Goal: Task Accomplishment & Management: Manage account settings

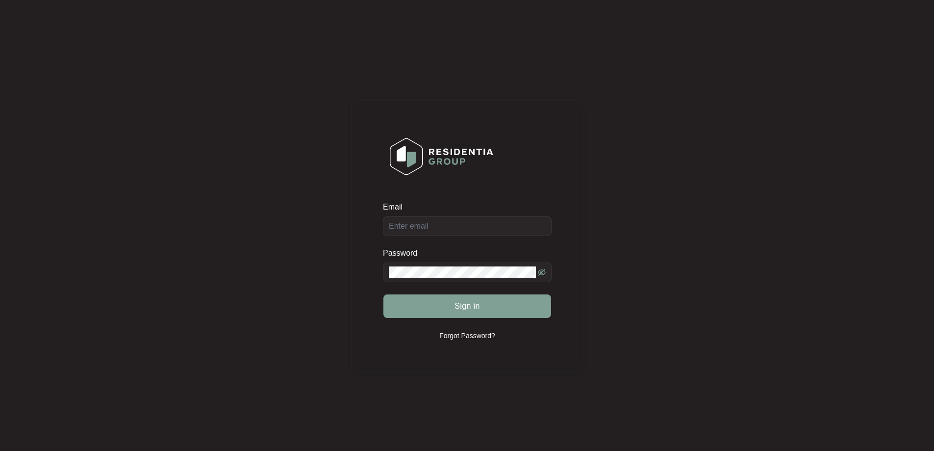
click at [451, 237] on form "Email Password Sign in" at bounding box center [467, 266] width 169 height 128
click at [467, 214] on div "Email" at bounding box center [467, 219] width 169 height 34
click at [461, 223] on input "Email" at bounding box center [467, 226] width 169 height 20
type input "[EMAIL_ADDRESS][DOMAIN_NAME]"
click at [463, 302] on span "Sign in" at bounding box center [468, 306] width 26 height 12
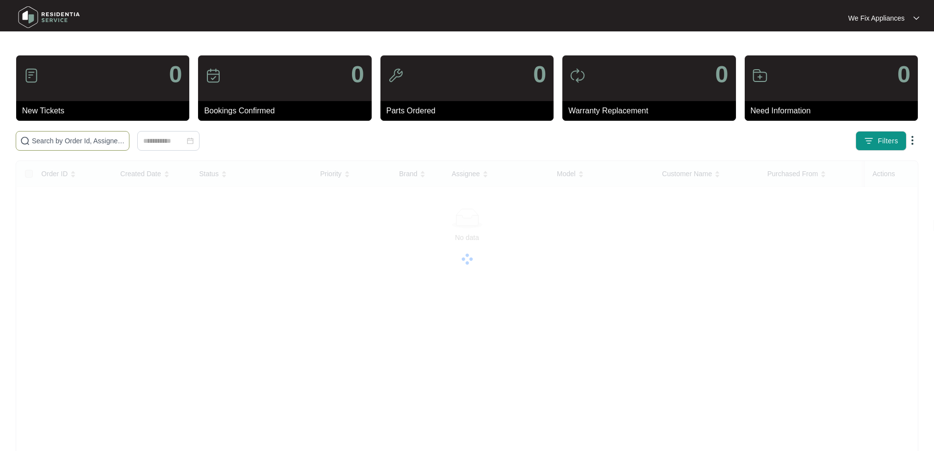
paste input "650632"
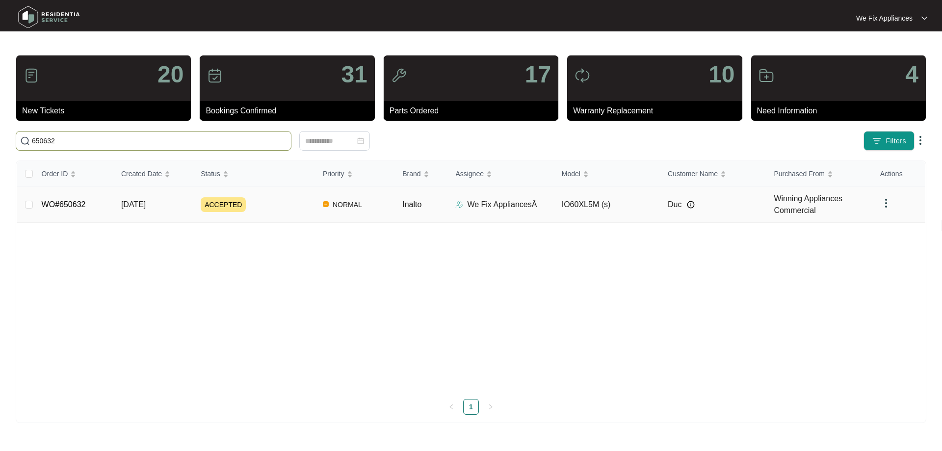
type input "650632"
click at [64, 201] on link "WO#650632" at bounding box center [64, 204] width 44 height 8
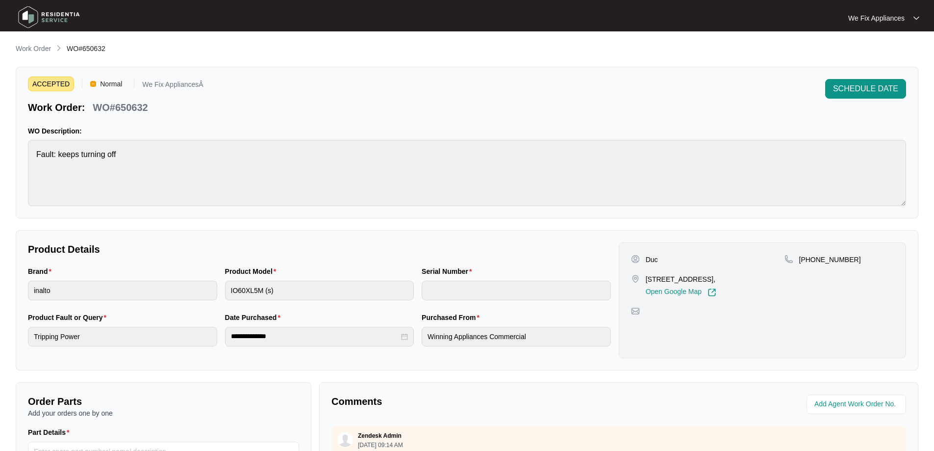
click at [872, 93] on span "SCHEDULE DATE" at bounding box center [865, 89] width 65 height 12
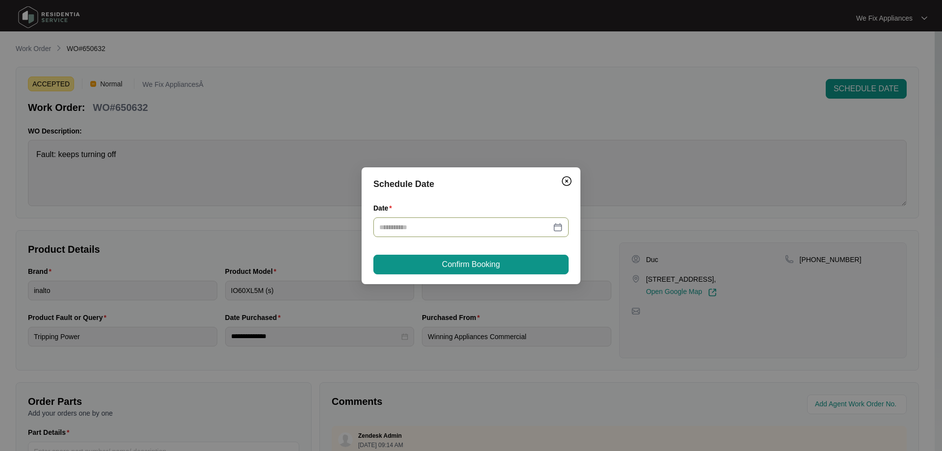
click at [433, 230] on input "Date" at bounding box center [465, 227] width 172 height 11
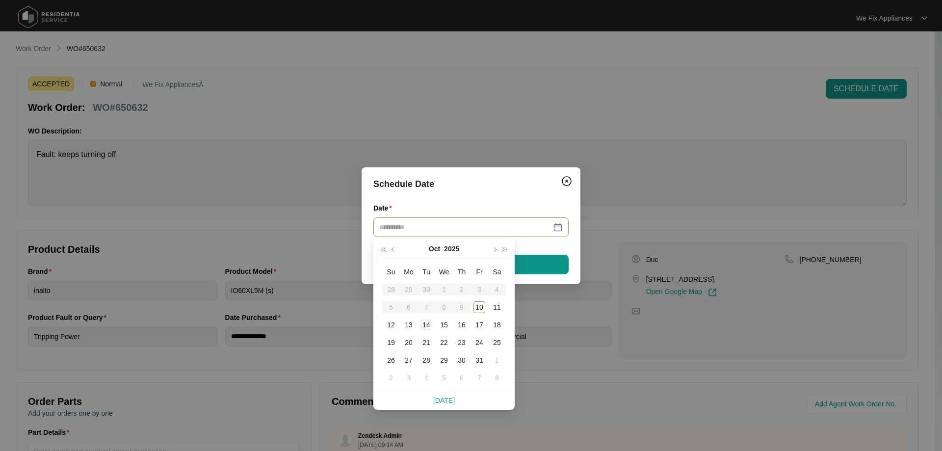
type input "**********"
click at [427, 327] on div "14" at bounding box center [426, 325] width 12 height 12
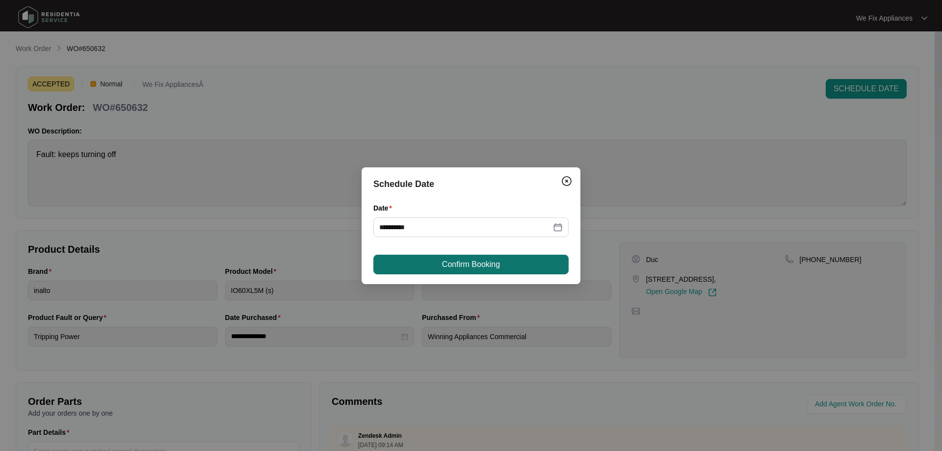
click at [480, 269] on span "Confirm Booking" at bounding box center [471, 264] width 58 height 12
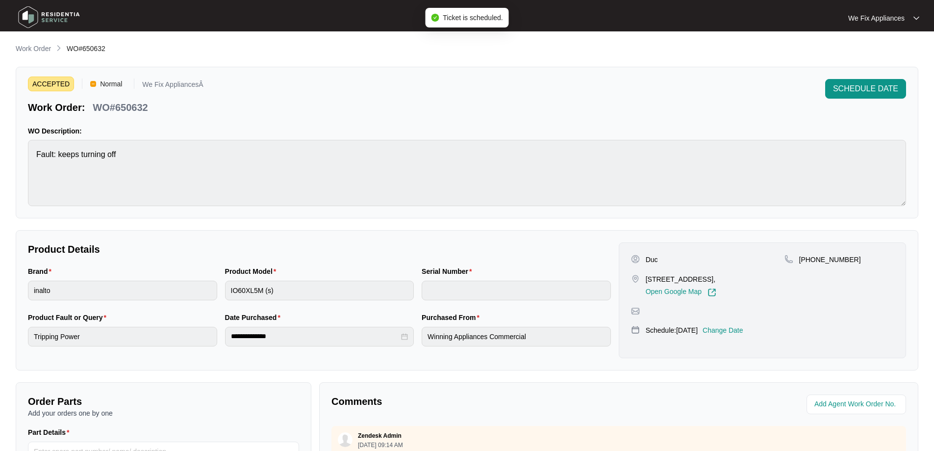
click at [66, 19] on img at bounding box center [49, 16] width 69 height 29
